Goal: Task Accomplishment & Management: Manage account settings

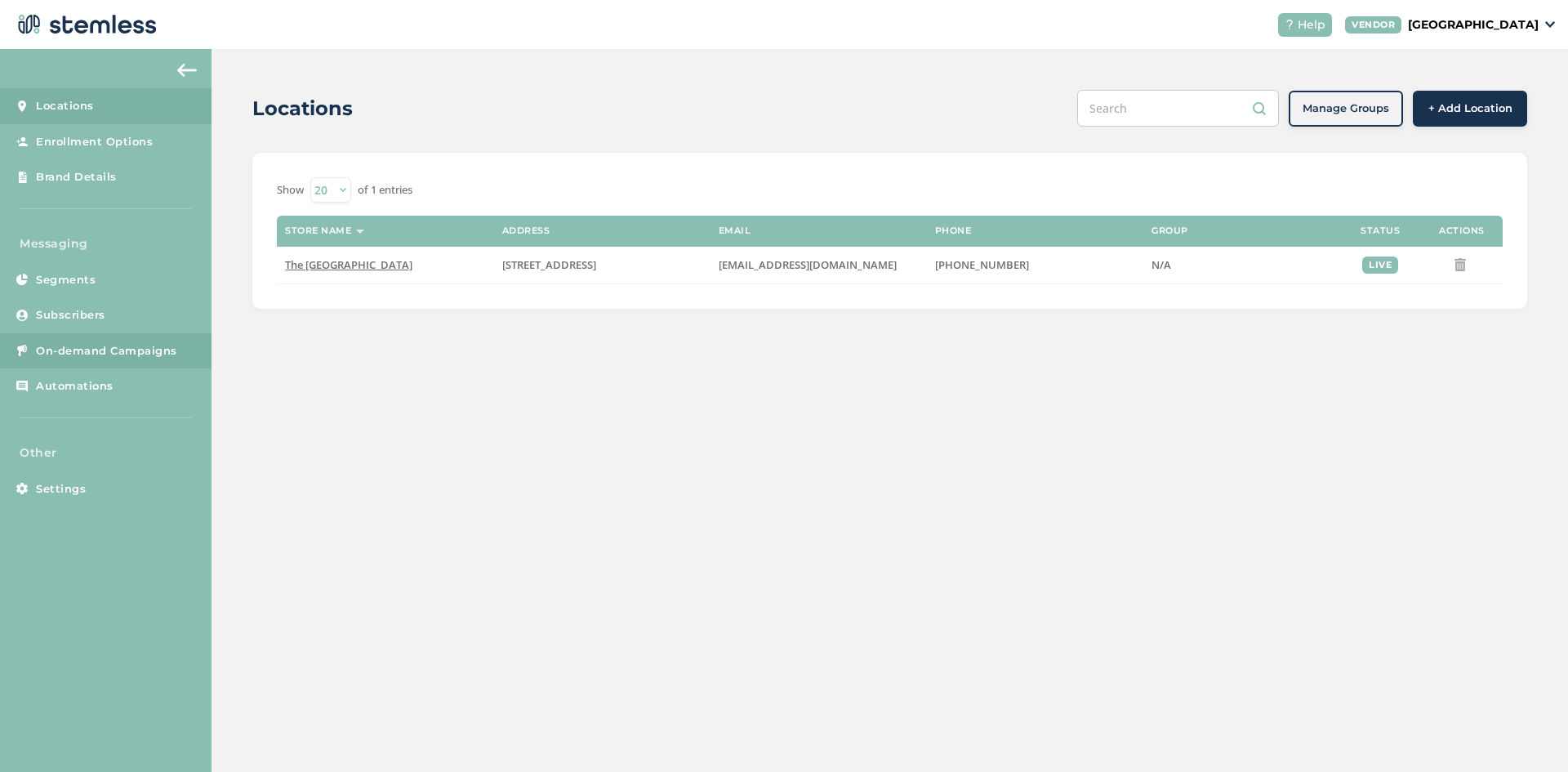
click at [77, 348] on span "On-demand Campaigns" at bounding box center [107, 351] width 142 height 17
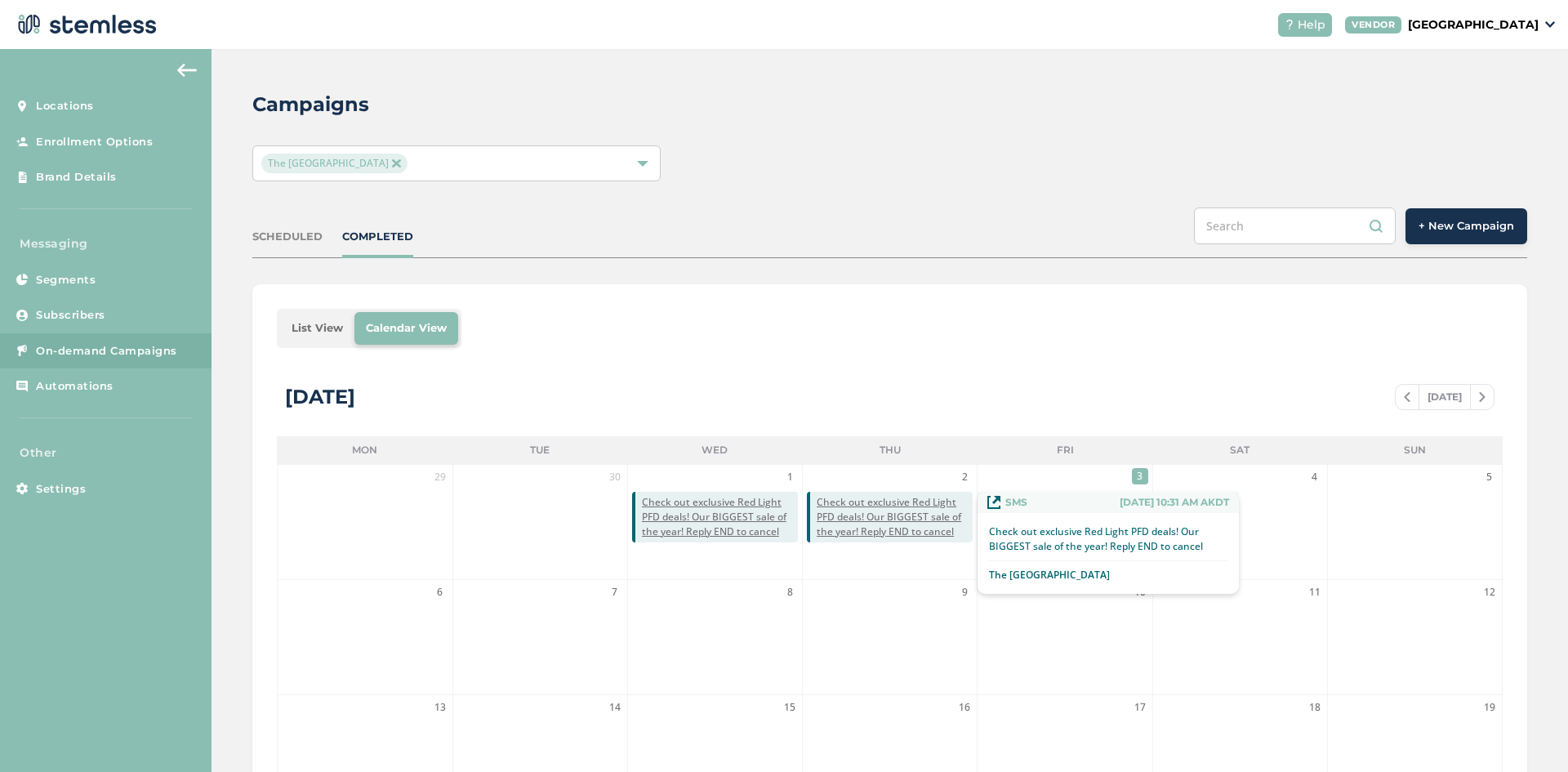
click at [875, 517] on span "Check out exclusive Red Light PFD deals! Our BIGGEST sale of the year! Reply EN…" at bounding box center [894, 517] width 156 height 44
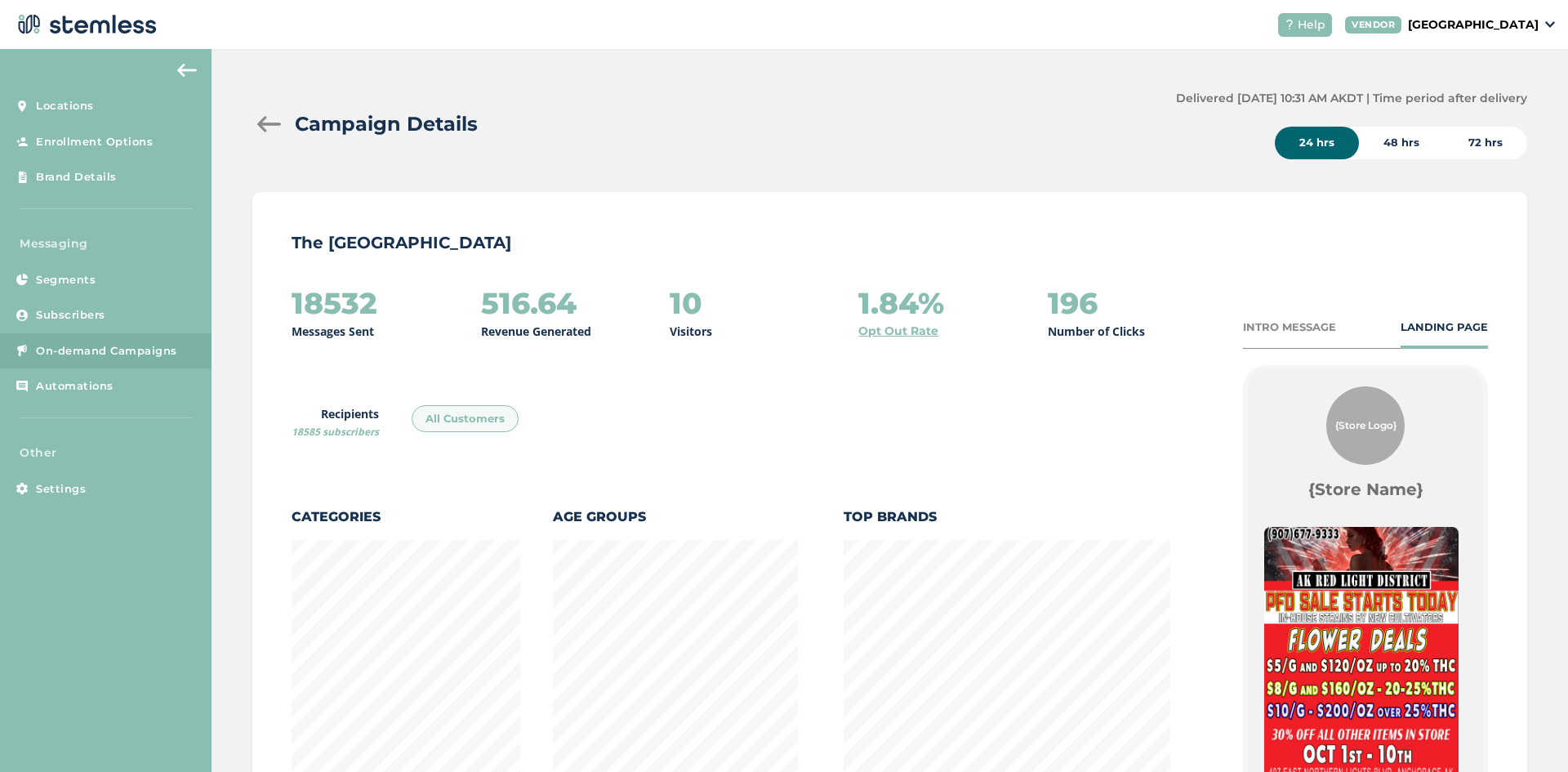
click at [1288, 321] on div "INTRO MESSAGE" at bounding box center [1289, 327] width 93 height 17
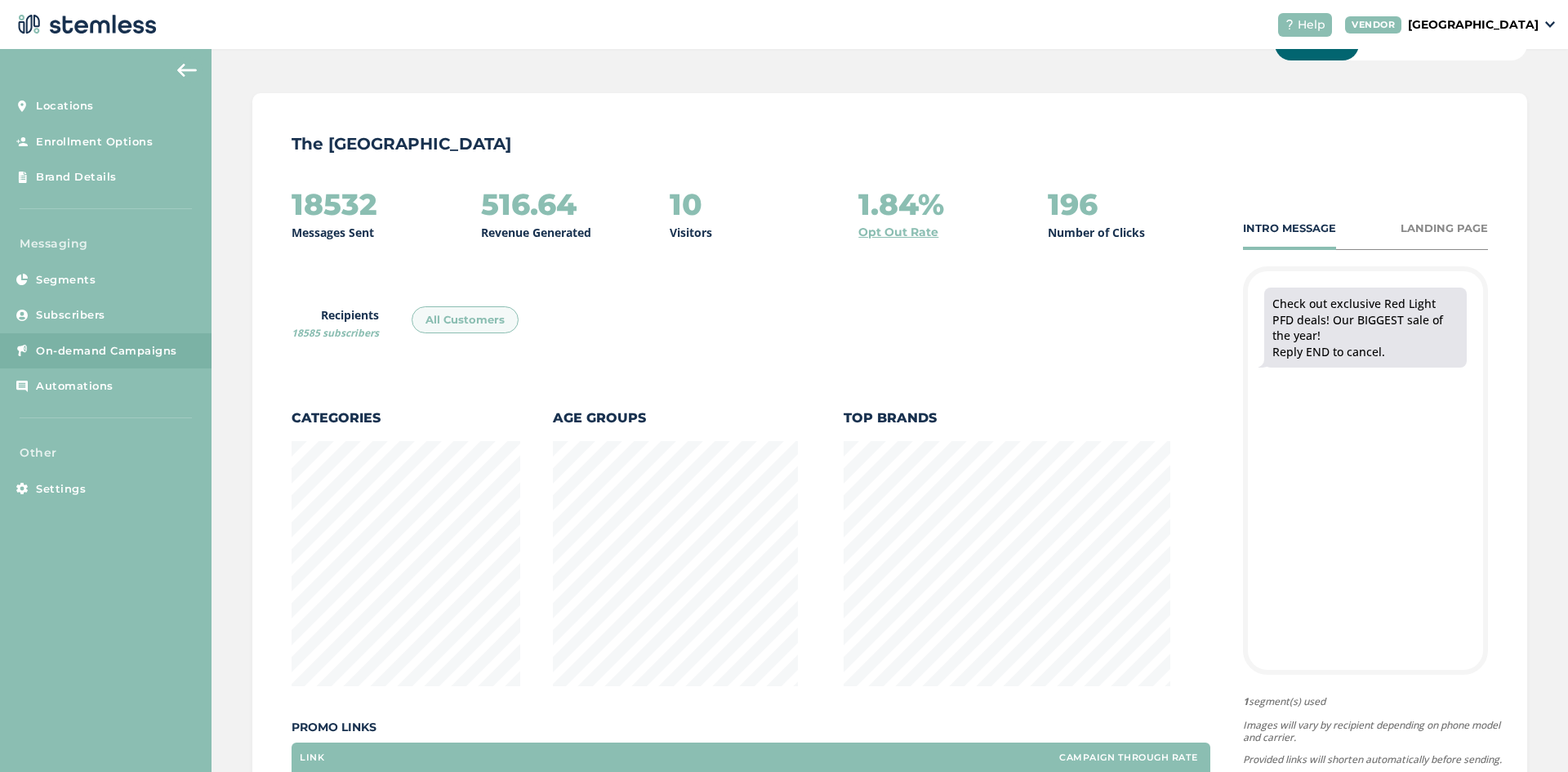
scroll to position [136, 0]
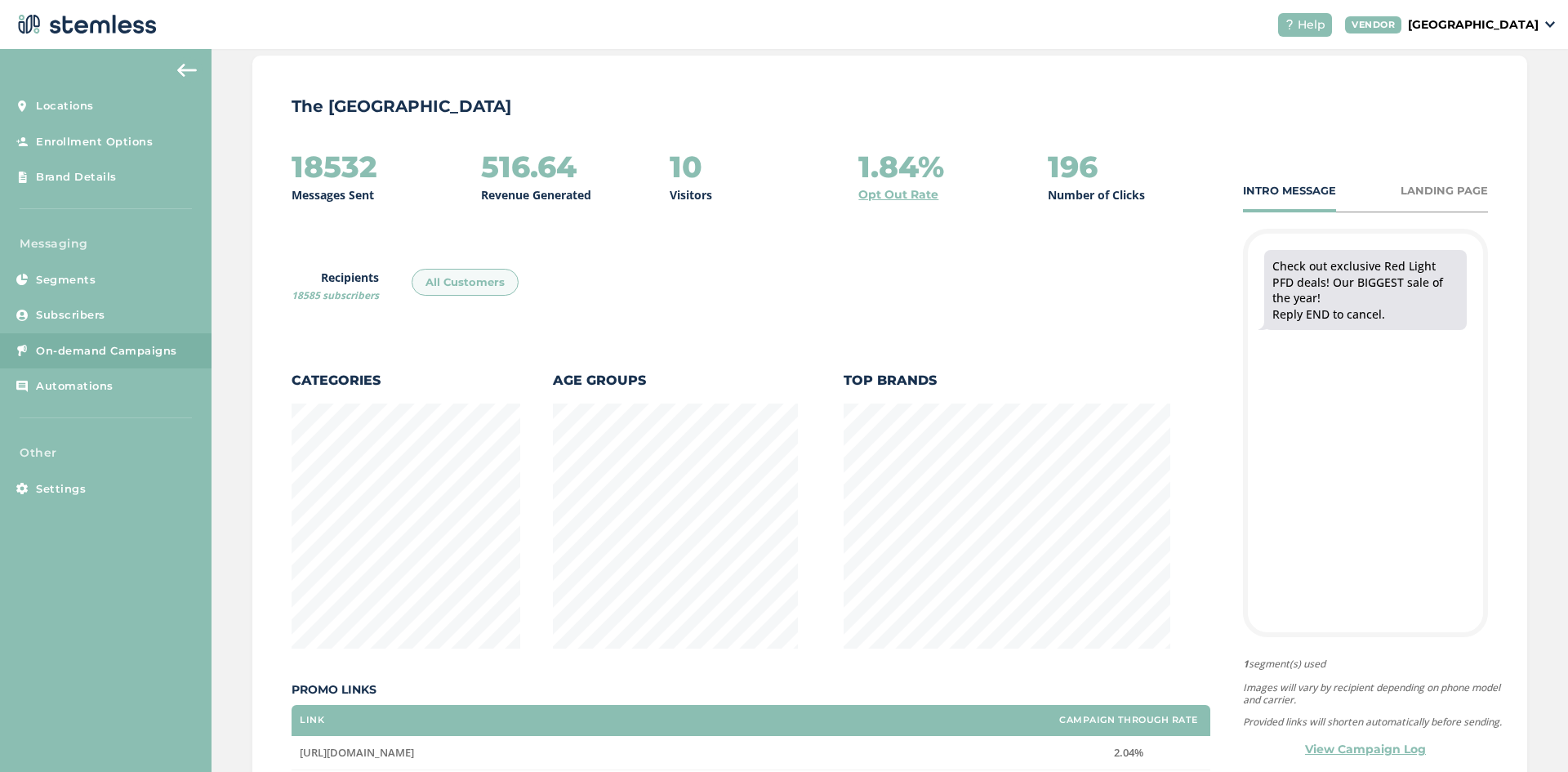
click at [1429, 192] on div "LANDING PAGE" at bounding box center [1444, 191] width 87 height 17
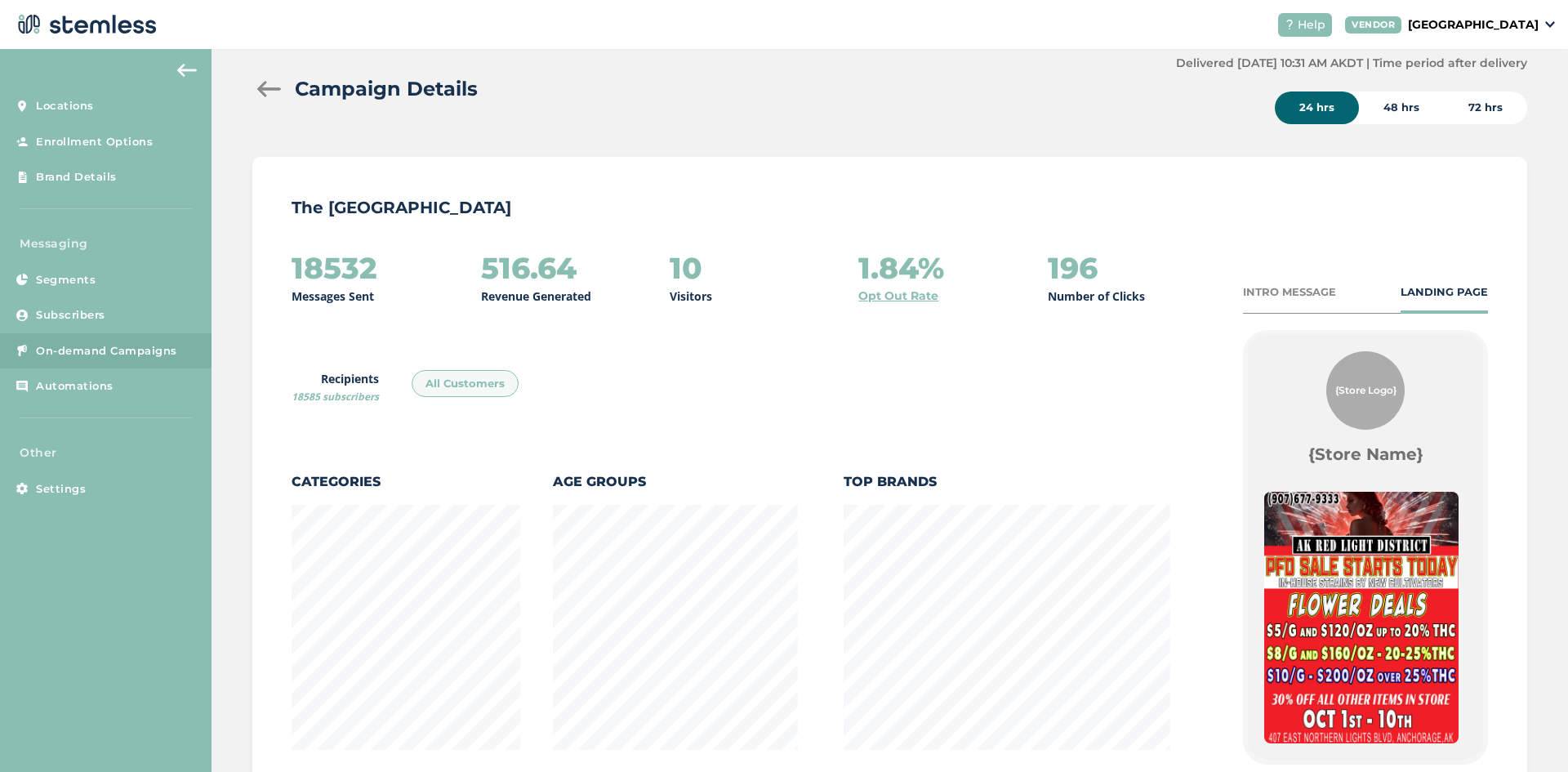
scroll to position [0, 0]
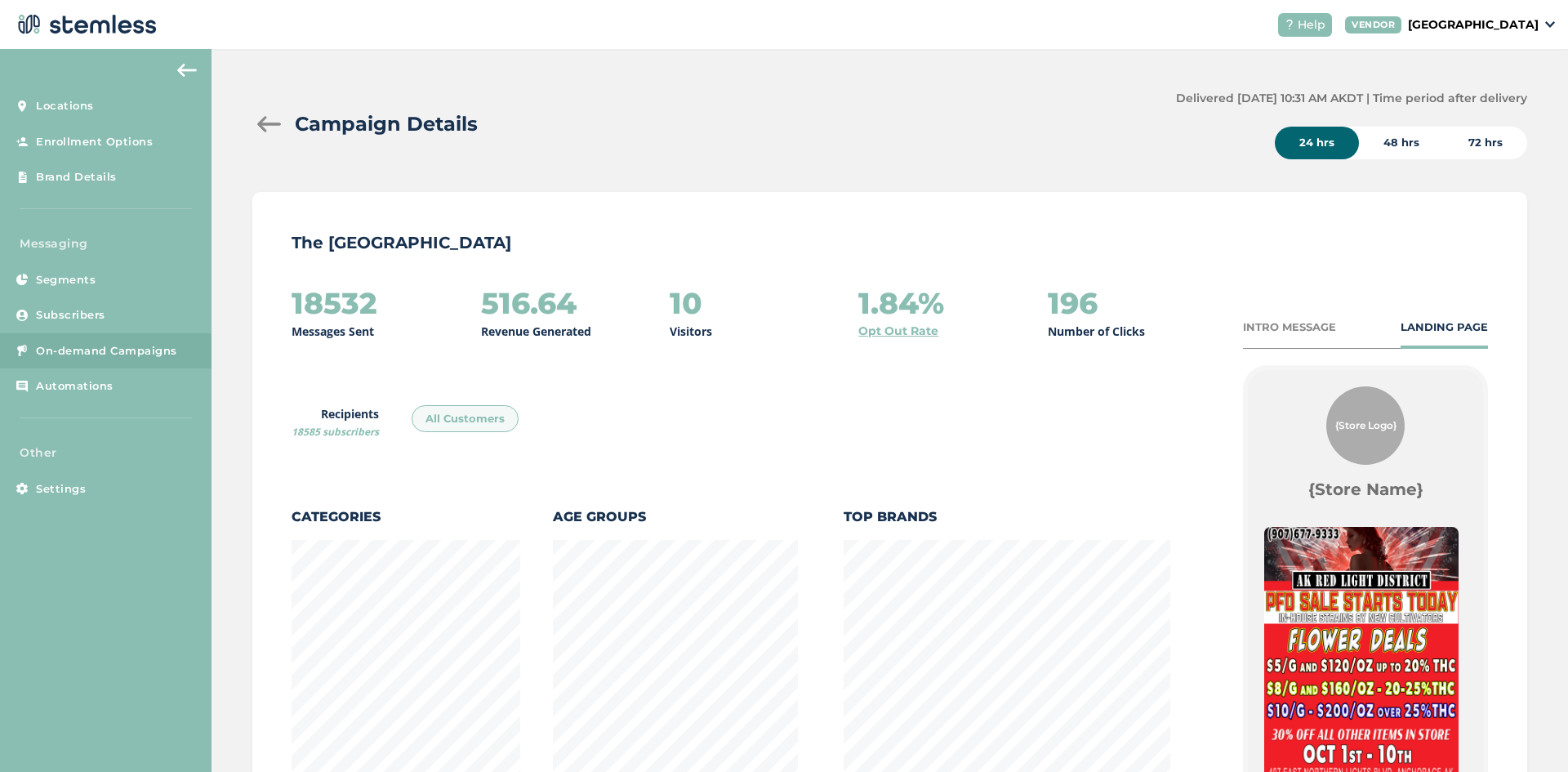
click at [1284, 326] on div "INTRO MESSAGE" at bounding box center [1289, 327] width 93 height 17
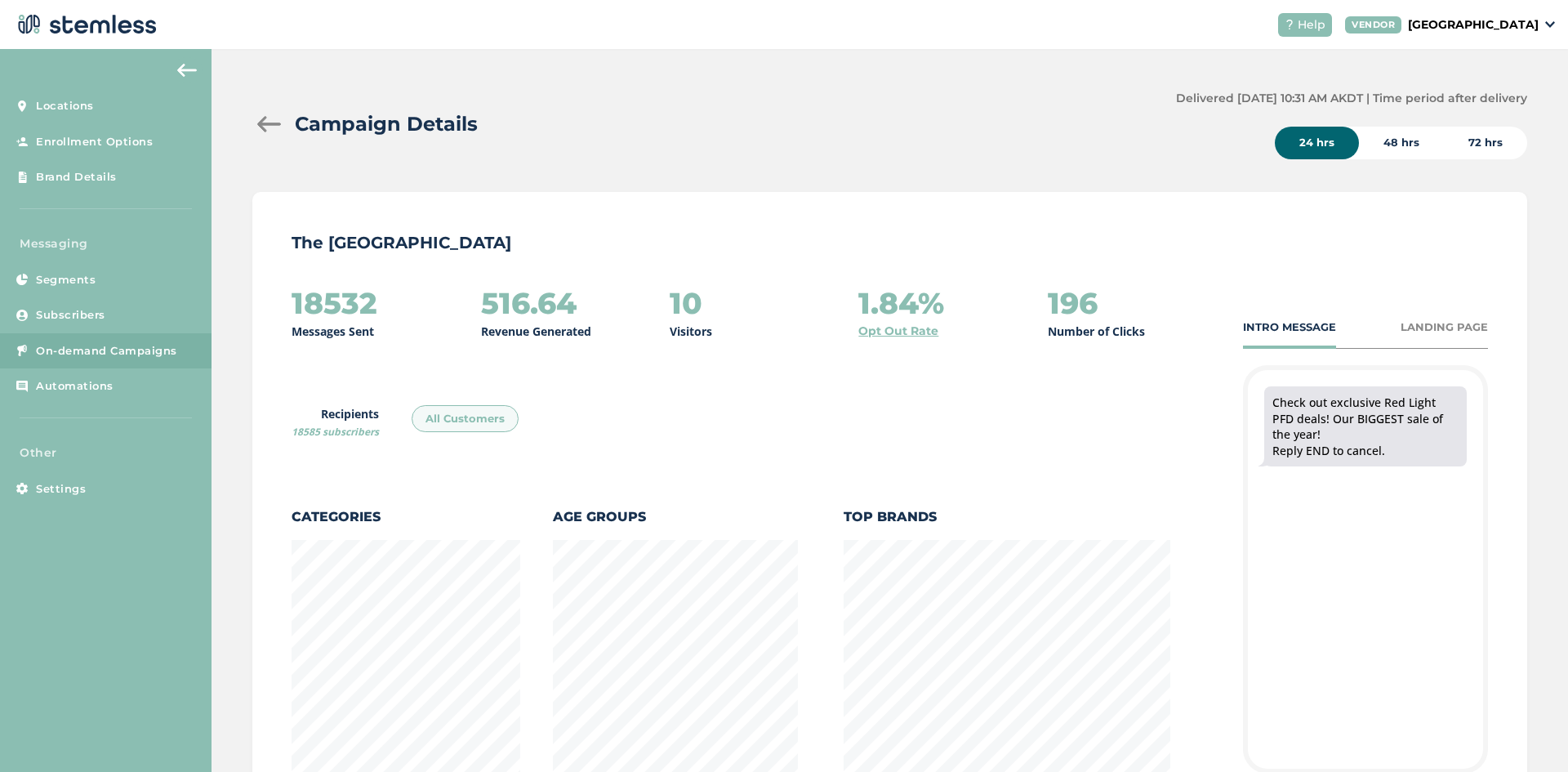
scroll to position [891, 1266]
click at [1540, 298] on div "Campaign Details Delivered [DATE] 10:31 AM AKDT | Time period after delivery 24…" at bounding box center [890, 585] width 1357 height 1074
click at [1389, 143] on div "48 hrs" at bounding box center [1401, 143] width 85 height 33
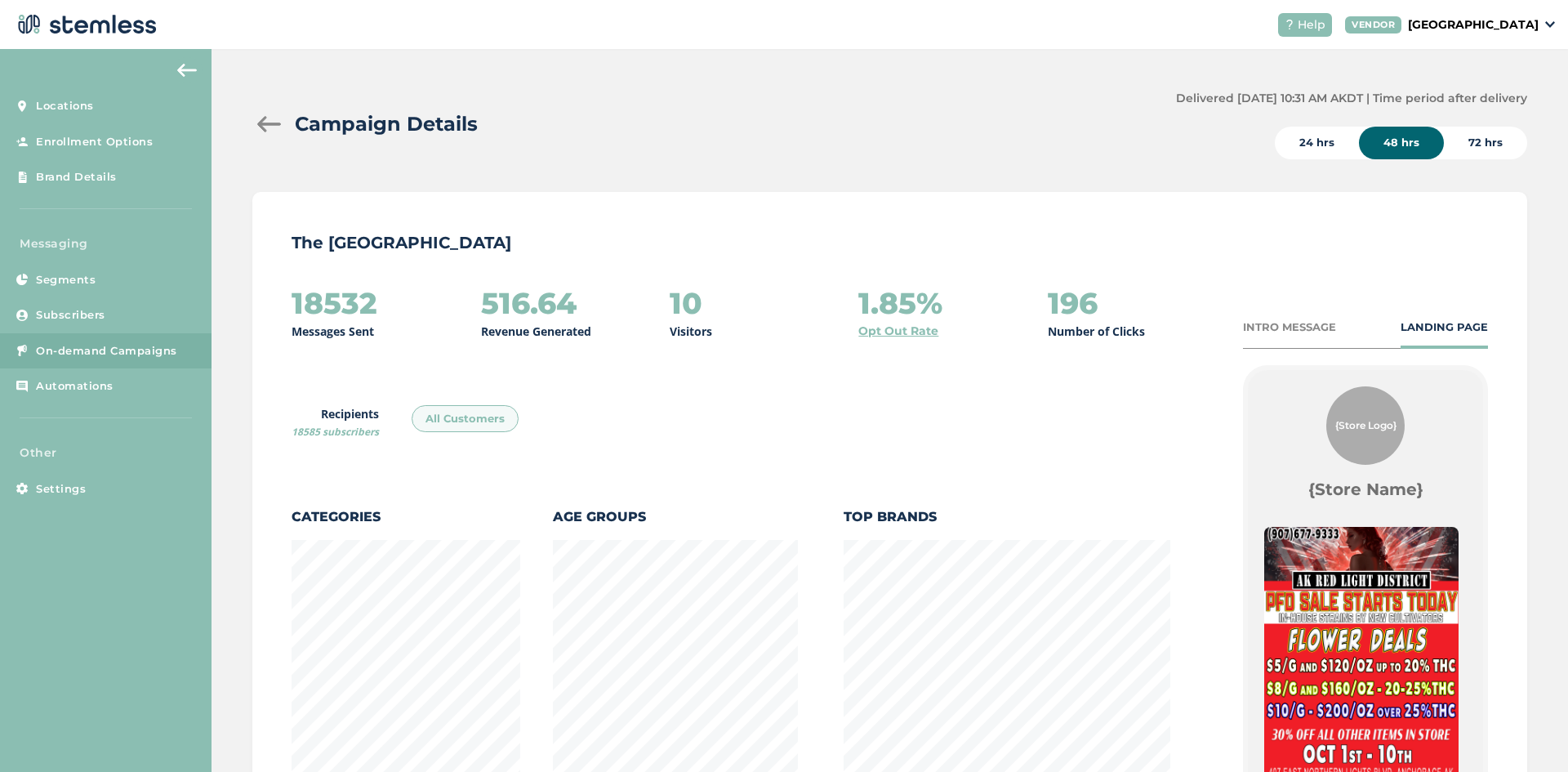
scroll to position [0, 0]
click at [1324, 136] on div "24 hrs" at bounding box center [1317, 143] width 85 height 33
click at [1389, 142] on div "48 hrs" at bounding box center [1401, 143] width 85 height 33
click at [1318, 150] on div "24 hrs" at bounding box center [1317, 143] width 85 height 33
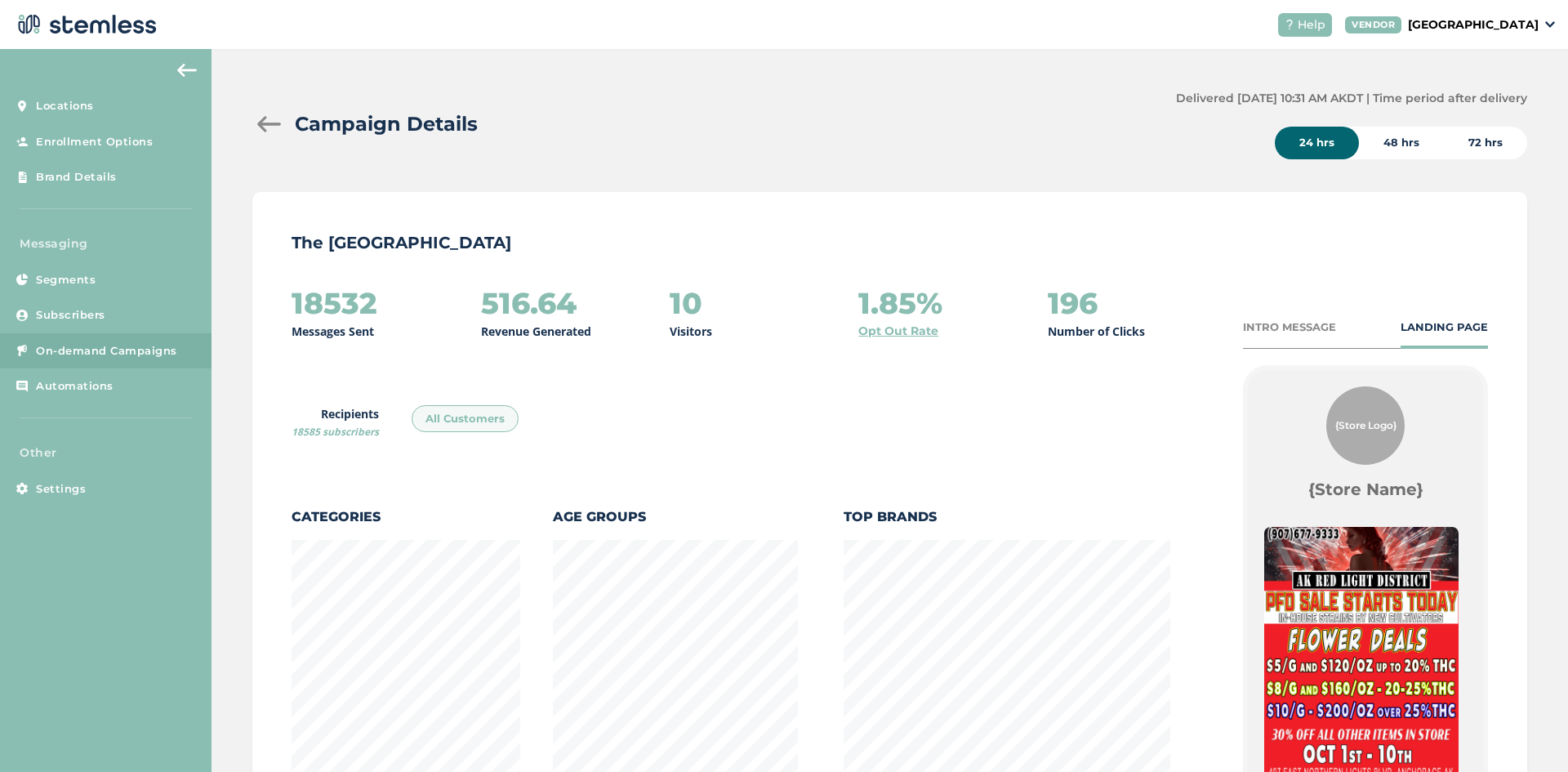
click at [267, 122] on div at bounding box center [269, 124] width 33 height 17
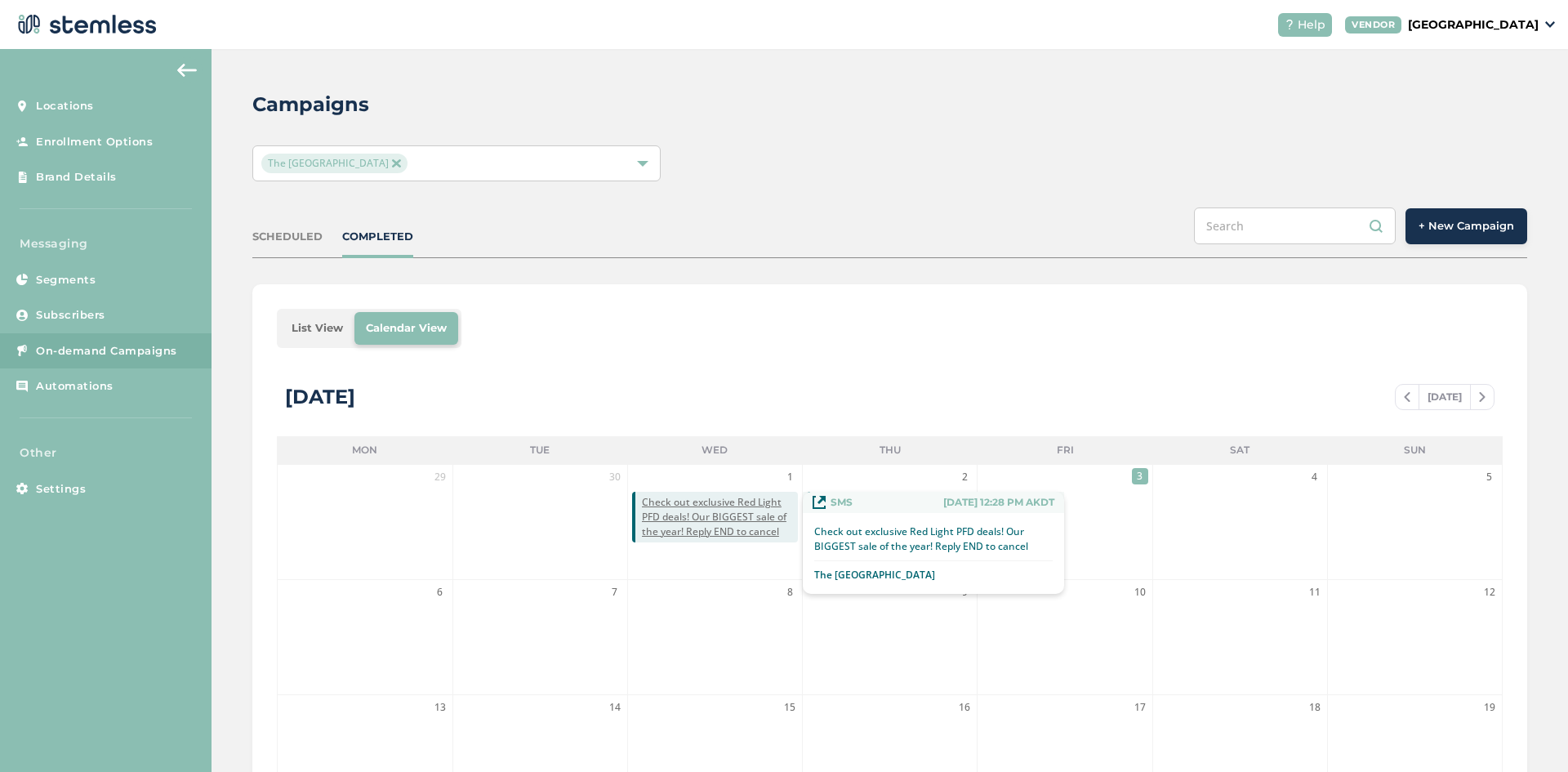
click at [701, 514] on span "Check out exclusive Red Light PFD deals! Our BIGGEST sale of the year! Reply EN…" at bounding box center [720, 517] width 156 height 44
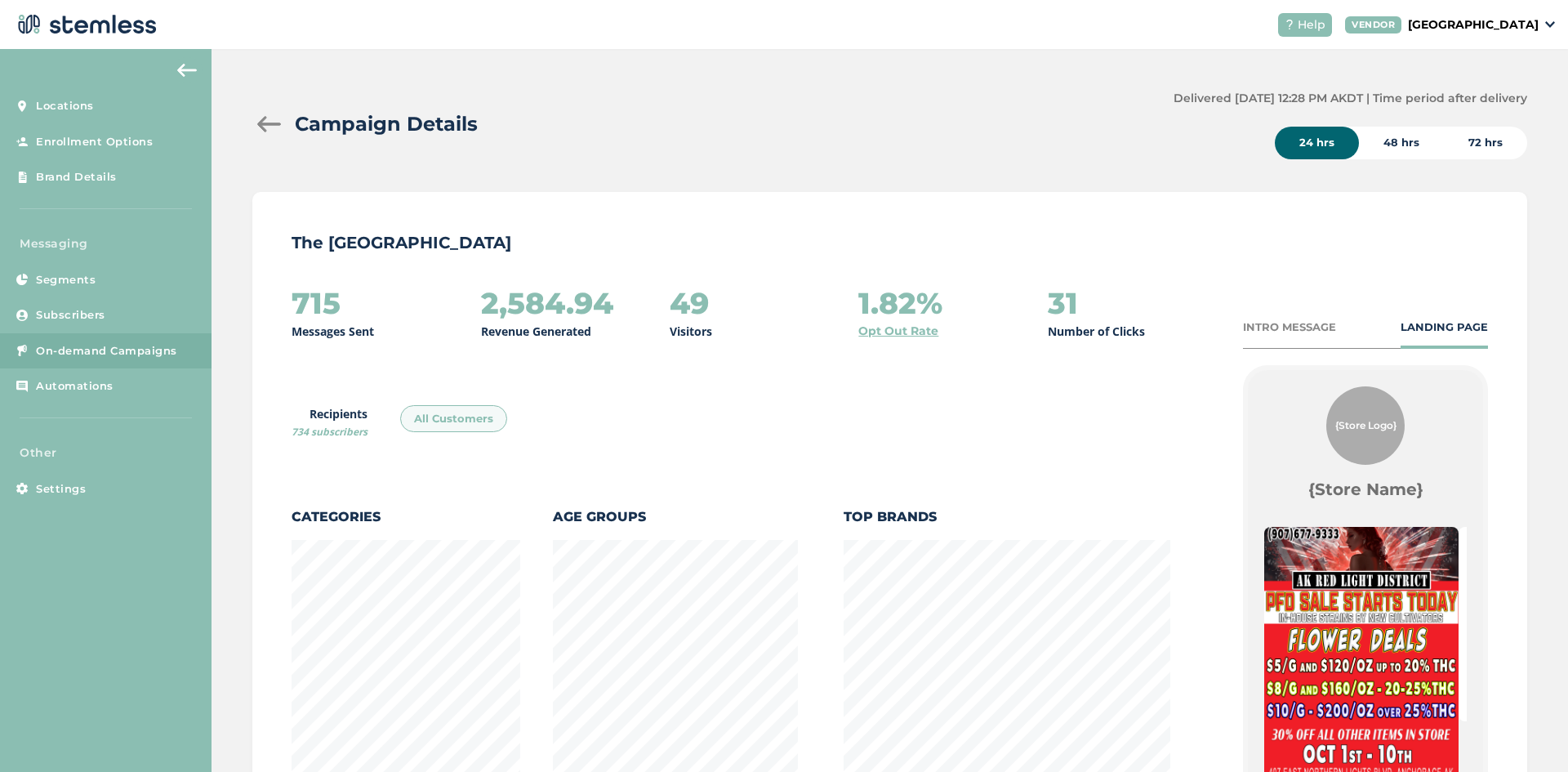
click at [1405, 136] on div "48 hrs" at bounding box center [1401, 143] width 85 height 33
click at [1492, 150] on div "72 hrs" at bounding box center [1485, 143] width 84 height 33
drag, startPoint x: 665, startPoint y: 313, endPoint x: 713, endPoint y: 316, distance: 48.1
click at [713, 316] on div "715 Messages Sent 2,584.94 Revenue Generated 49 Visitors 1.82% Opt Out Rate 34 …" at bounding box center [750, 313] width 918 height 53
click at [742, 320] on div "49 Visitors" at bounding box center [750, 313] width 163 height 53
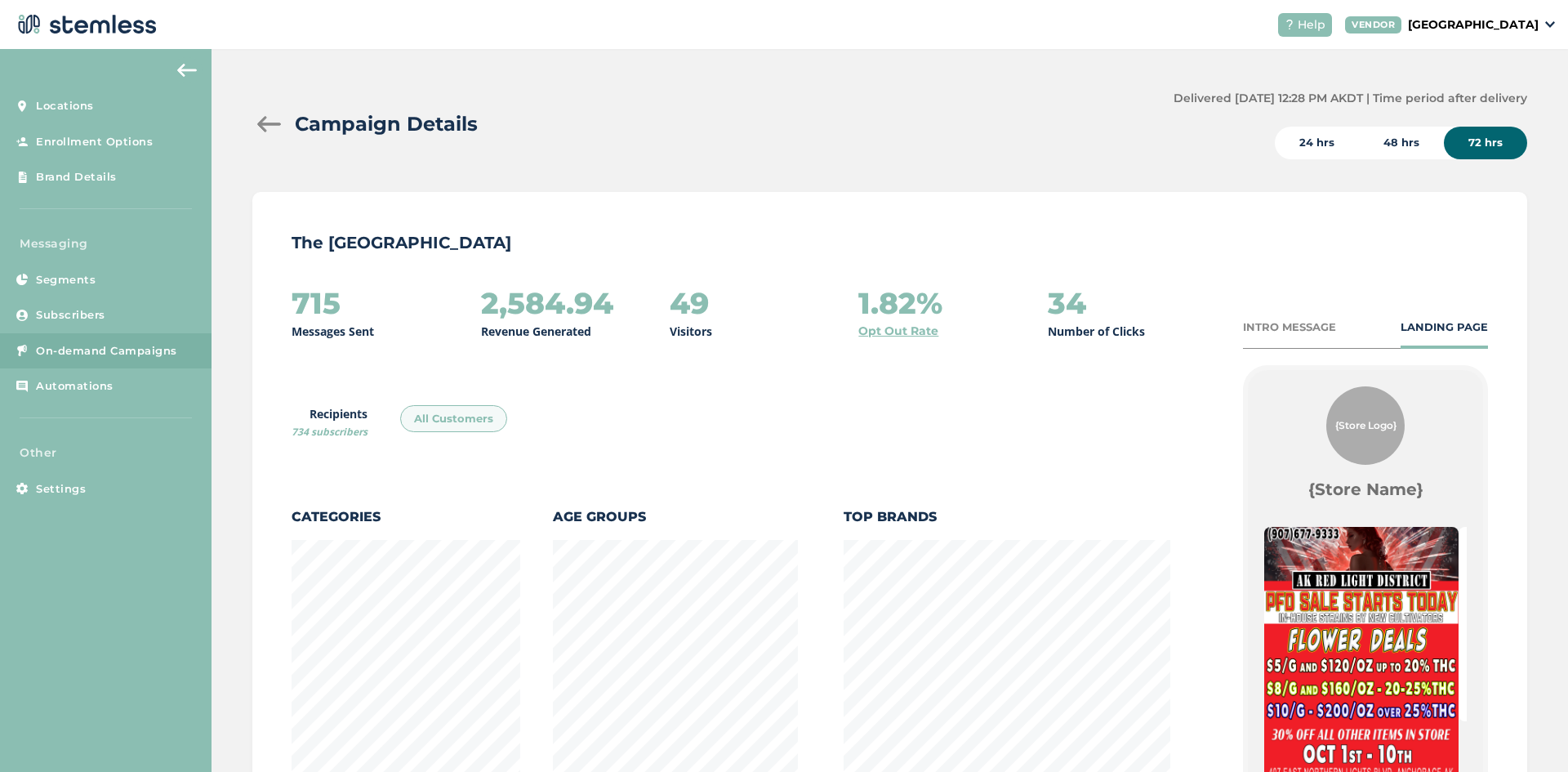
click at [694, 306] on h2 "49" at bounding box center [688, 303] width 40 height 33
click at [267, 120] on div at bounding box center [269, 124] width 33 height 17
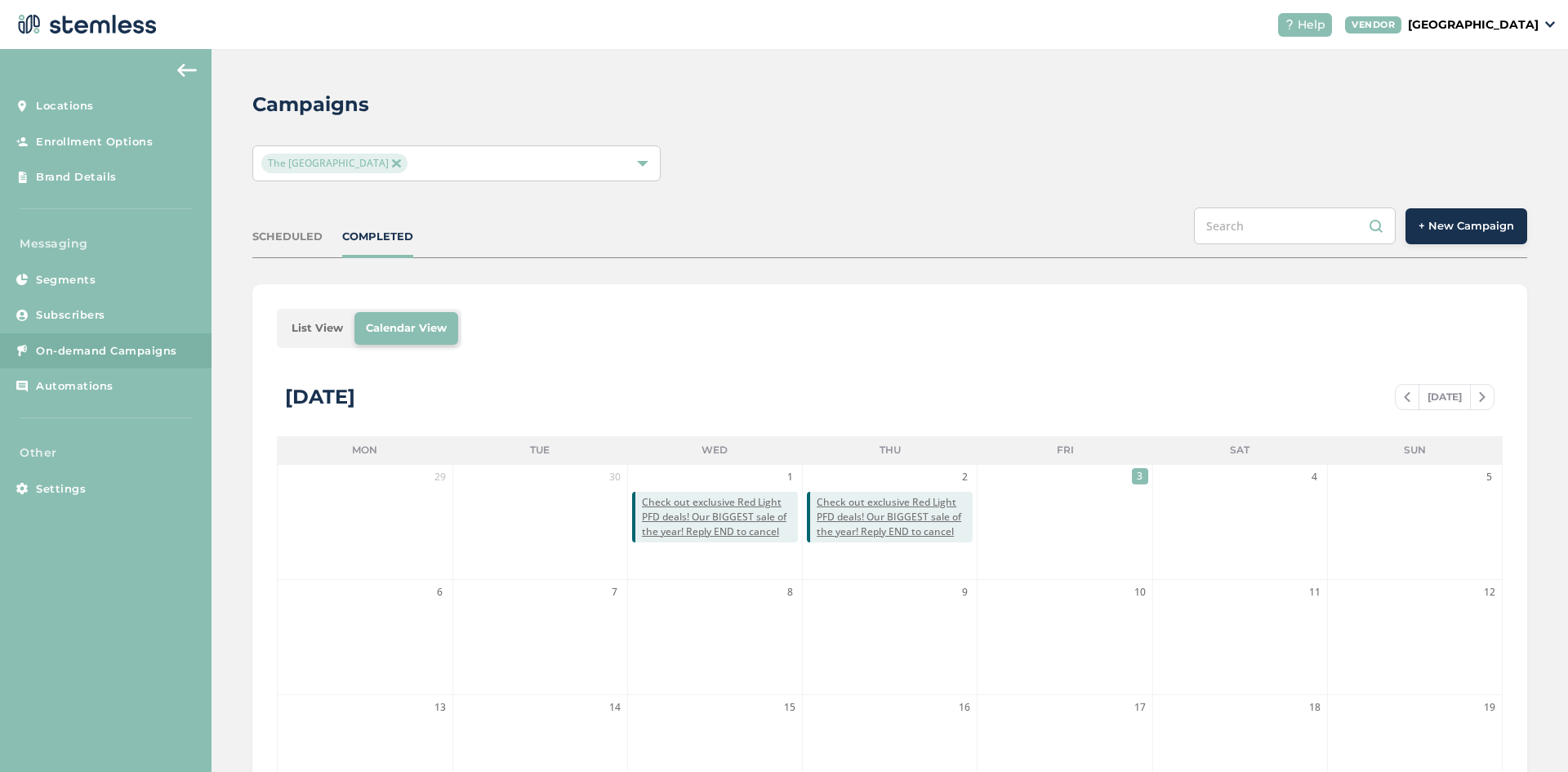
click at [325, 40] on div "Help VENDOR Red Light District Locations Enrollment Options Brand Details Messa…" at bounding box center [784, 386] width 1568 height 772
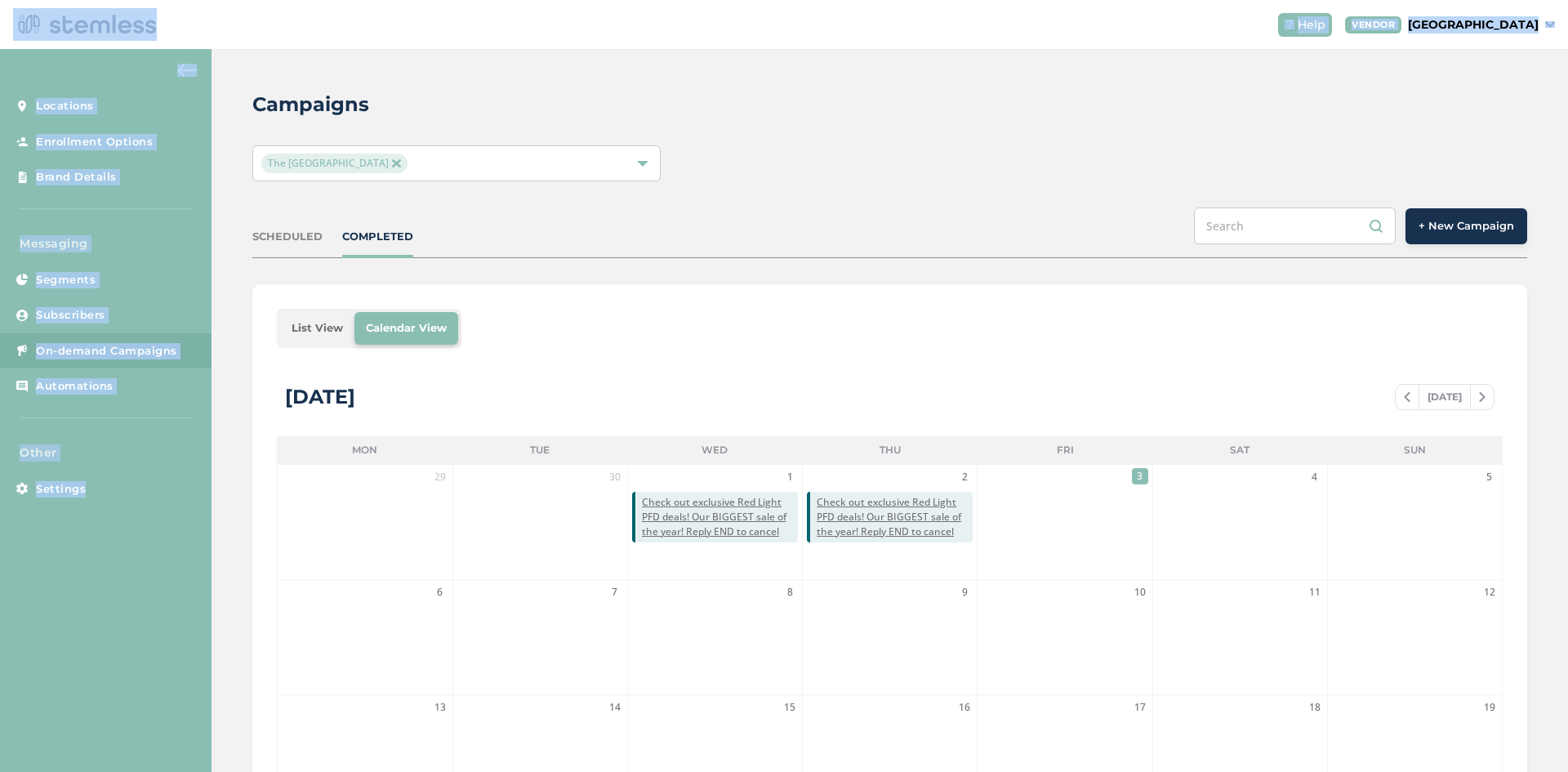
drag, startPoint x: 472, startPoint y: 141, endPoint x: 472, endPoint y: 259, distance: 118.0
click at [480, 254] on div "Campaigns The Red Light District SCHEDULED COMPLETED + New Campaign List View C…" at bounding box center [890, 577] width 1357 height 1057
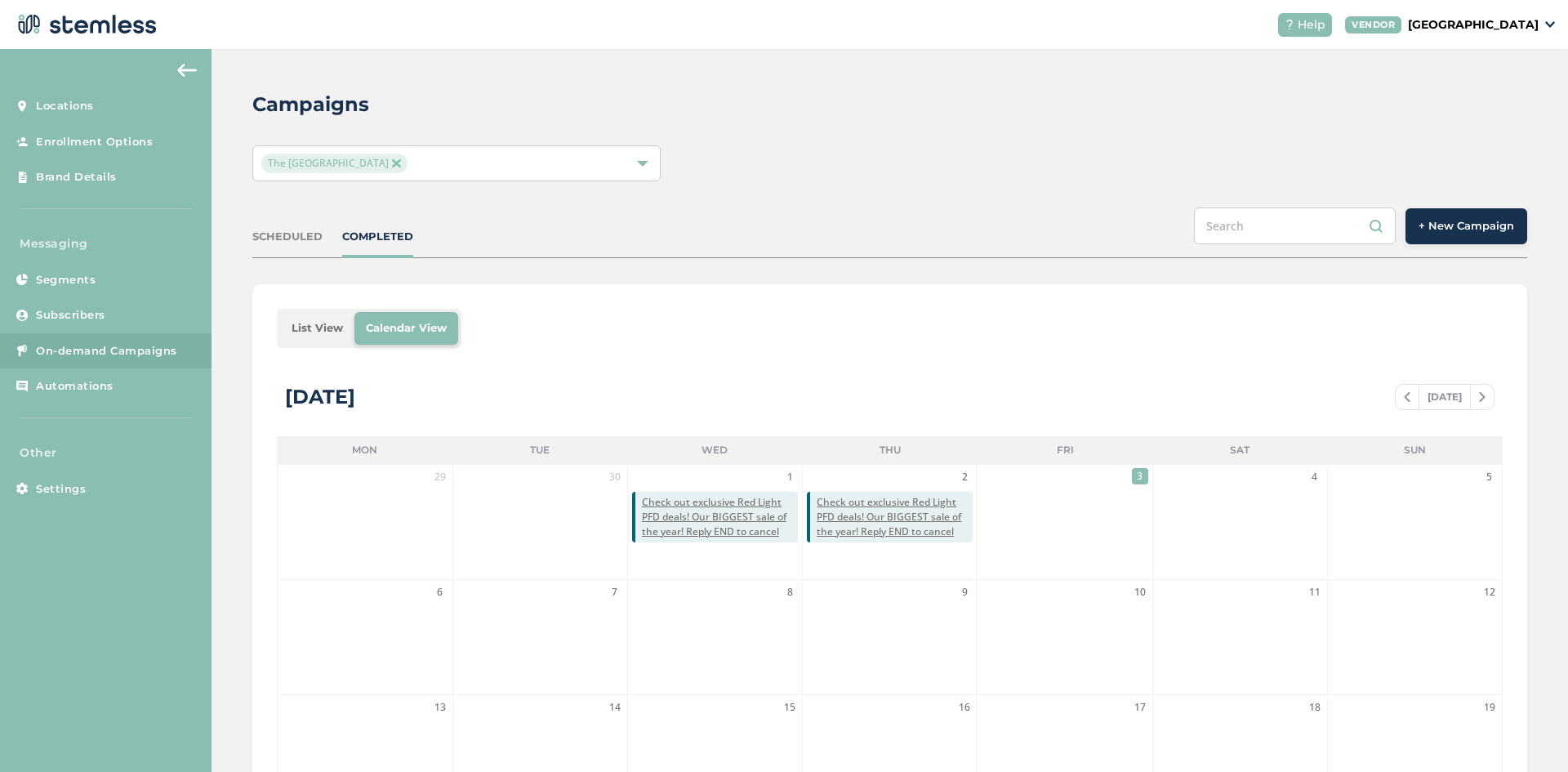
drag, startPoint x: 472, startPoint y: 259, endPoint x: 854, endPoint y: 183, distance: 389.5
click at [506, 243] on div "Campaigns The Red Light District SCHEDULED COMPLETED + New Campaign List View C…" at bounding box center [890, 577] width 1357 height 1057
click at [868, 527] on span "Check out exclusive Red Light PFD deals! Our BIGGEST sale of the year! Reply EN…" at bounding box center [894, 517] width 156 height 44
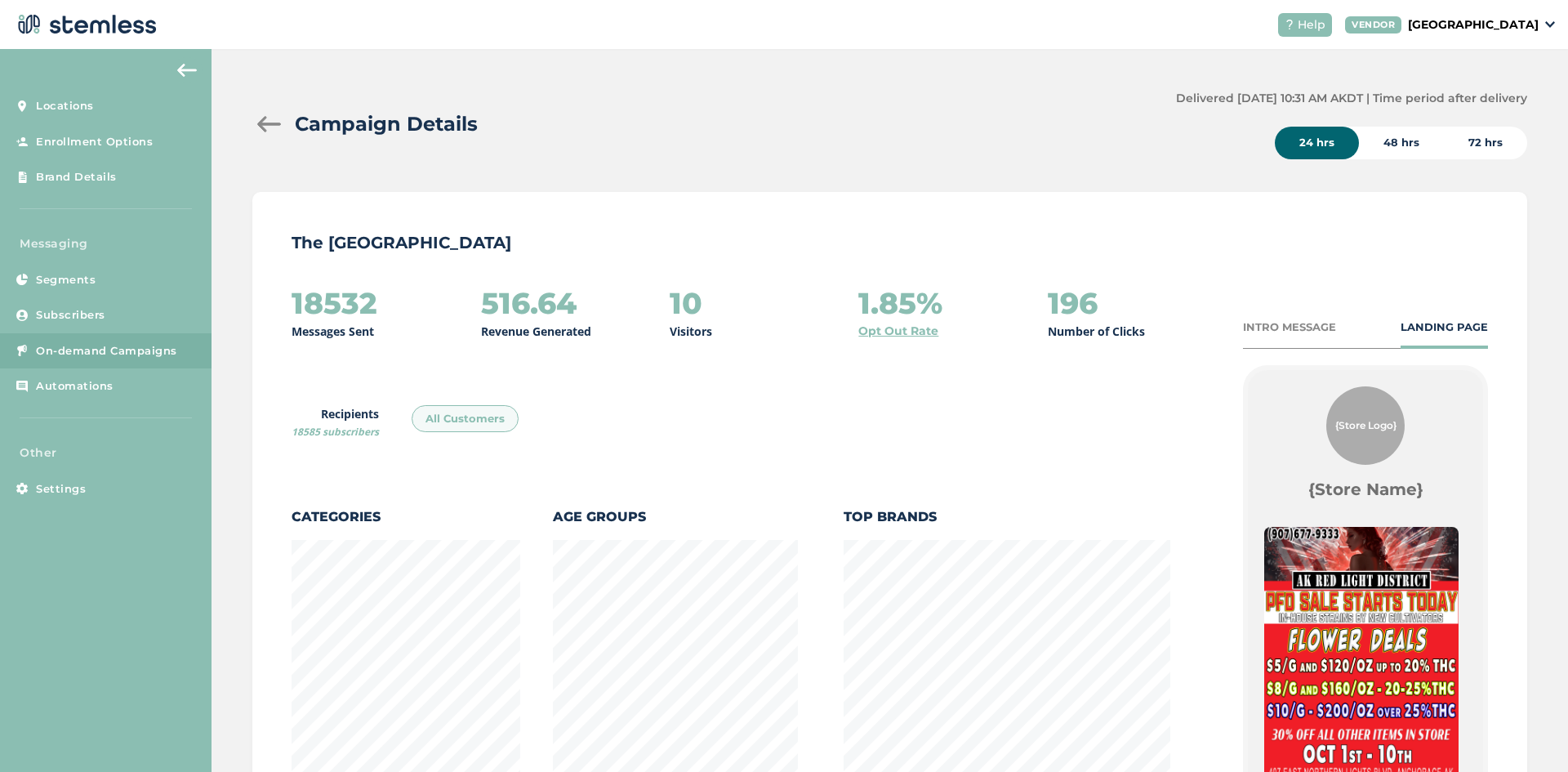
scroll to position [891, 1266]
